Goal: Check status: Check status

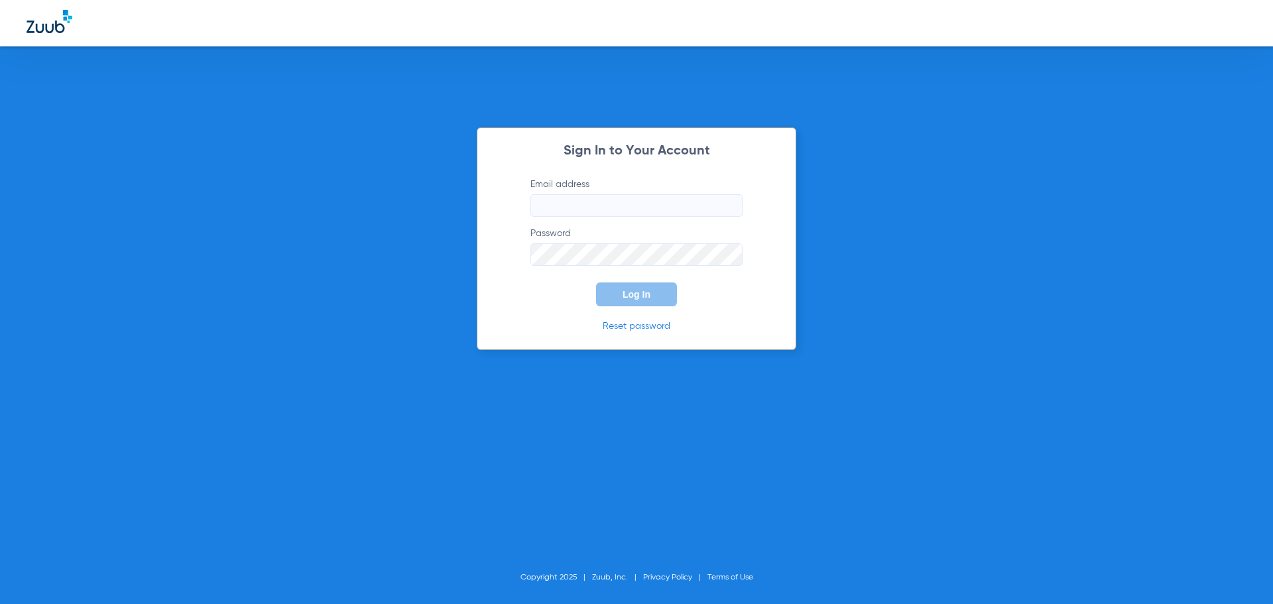
click at [542, 203] on input "Email address" at bounding box center [636, 205] width 212 height 23
type input "[EMAIL_ADDRESS][DOMAIN_NAME]"
click at [596, 282] on button "Log In" at bounding box center [636, 294] width 81 height 24
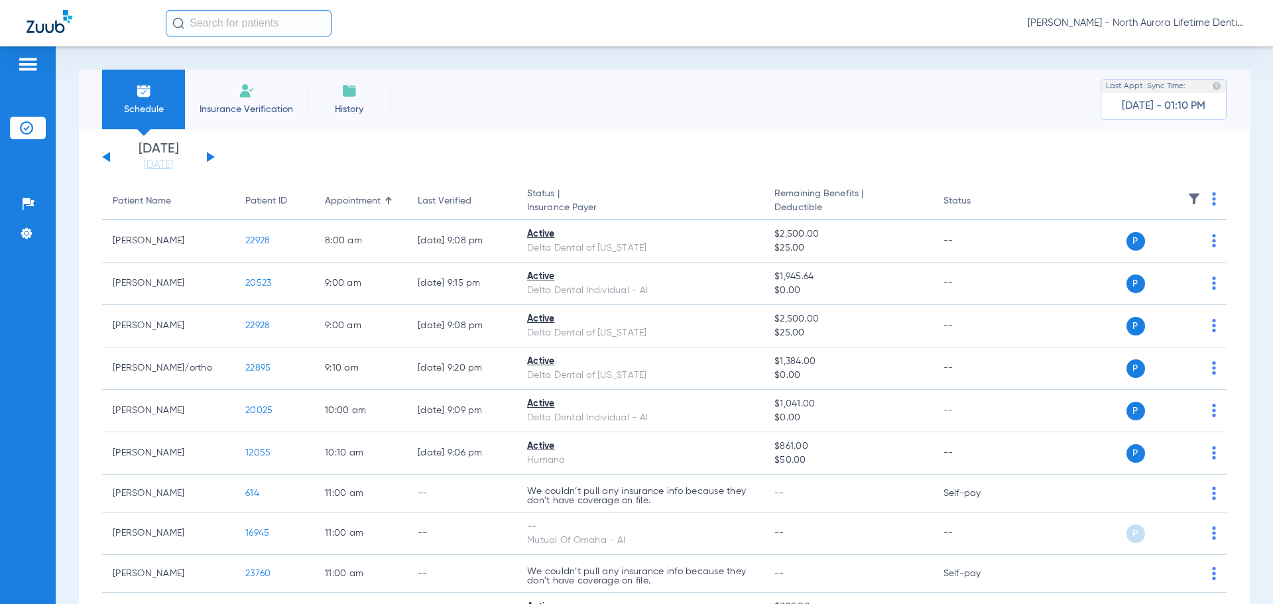
click at [209, 158] on button at bounding box center [211, 157] width 8 height 10
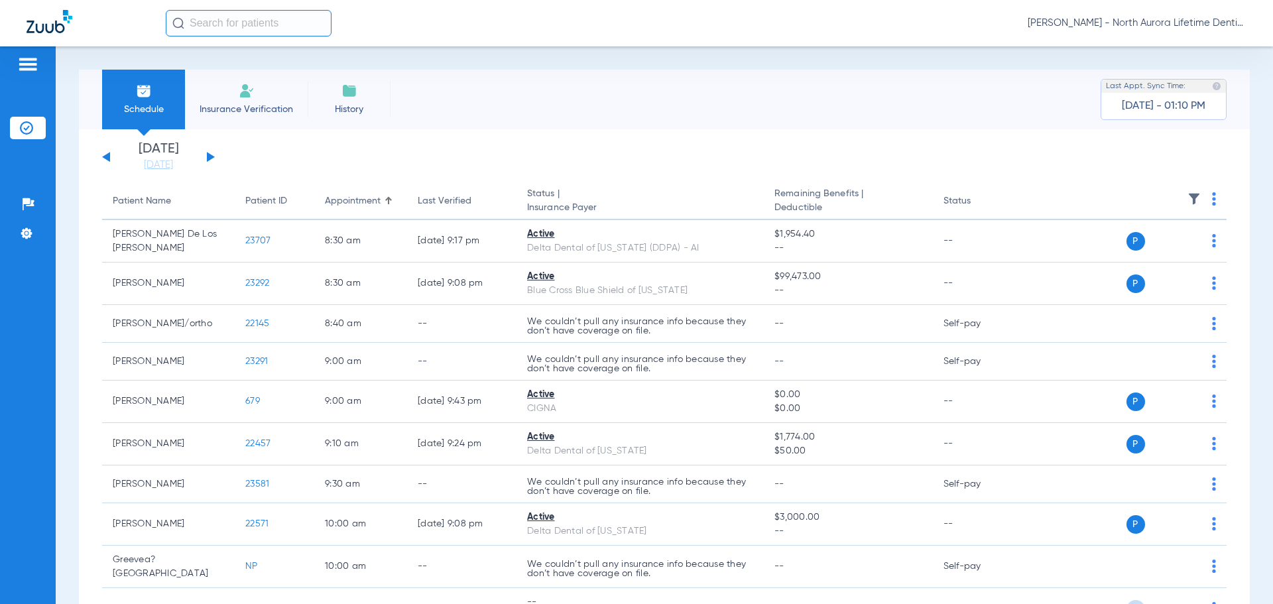
click at [209, 158] on button at bounding box center [211, 157] width 8 height 10
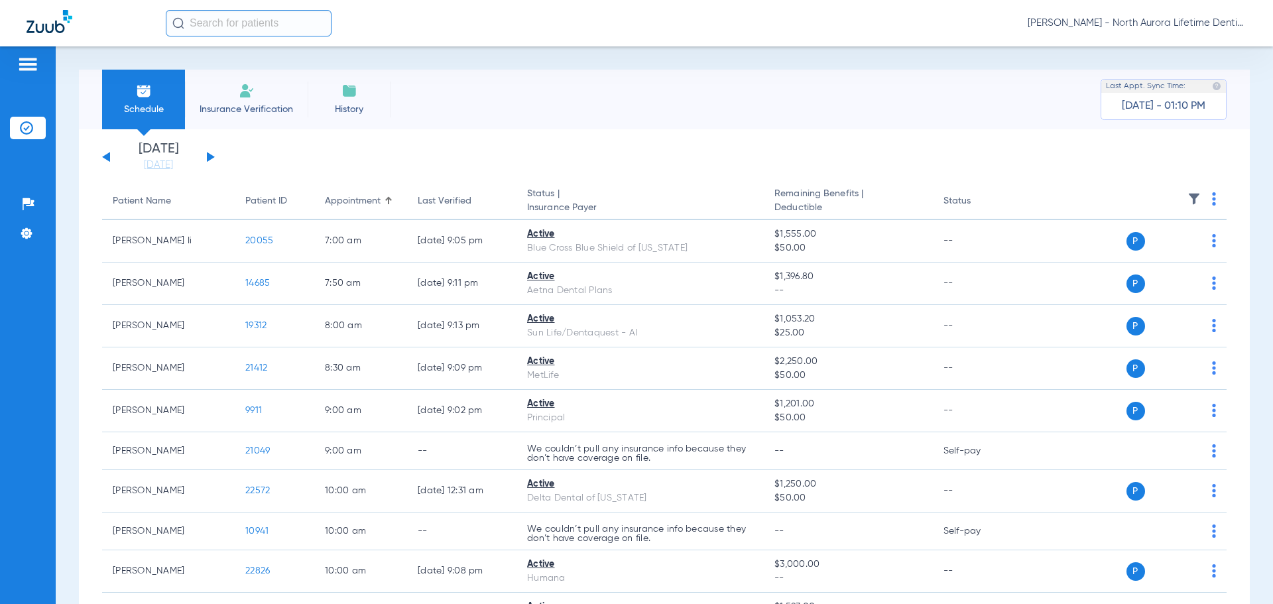
click at [209, 158] on button at bounding box center [211, 157] width 8 height 10
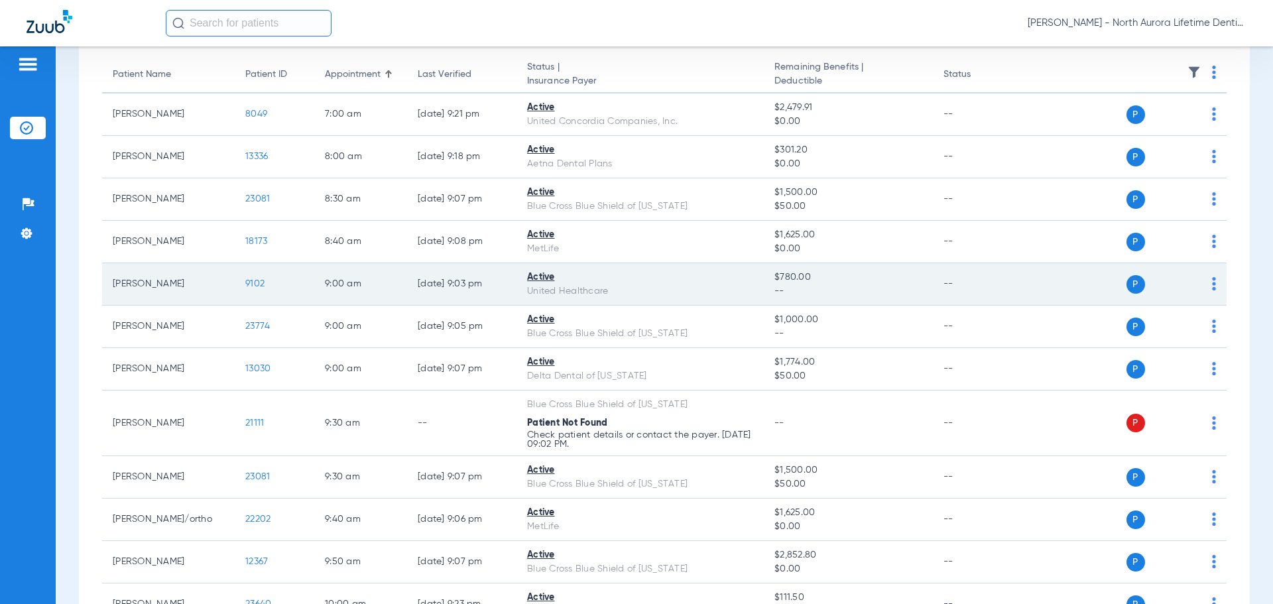
scroll to position [133, 0]
